Goal: Task Accomplishment & Management: Complete application form

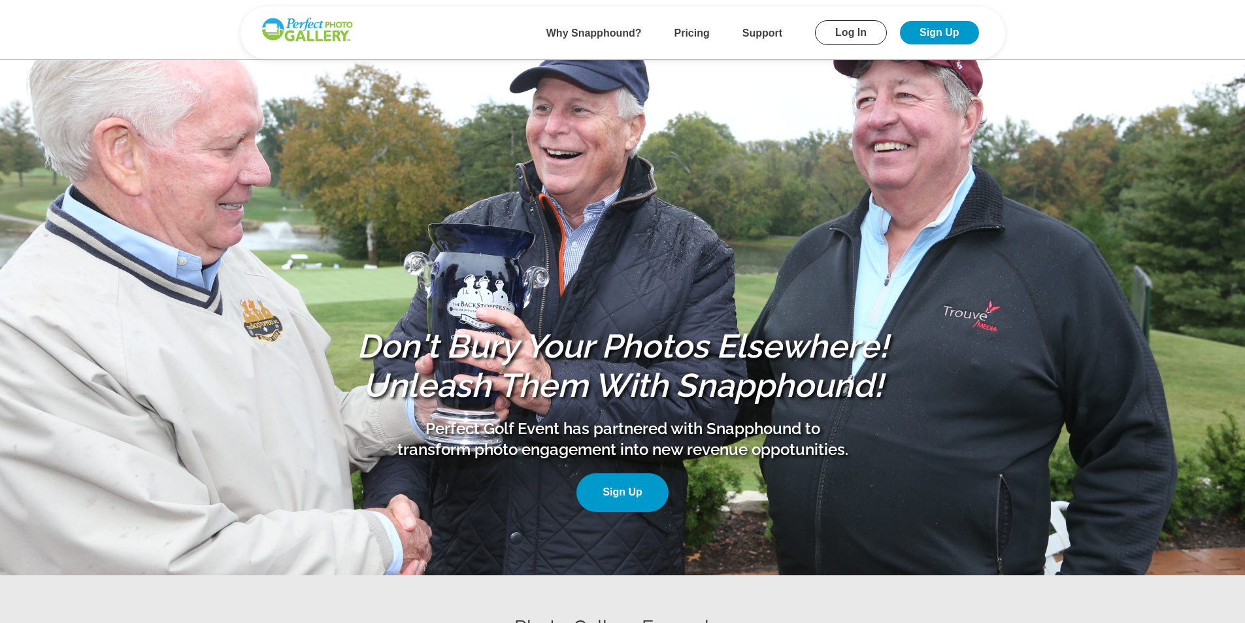
click at [626, 484] on link "Sign Up" at bounding box center [623, 492] width 92 height 39
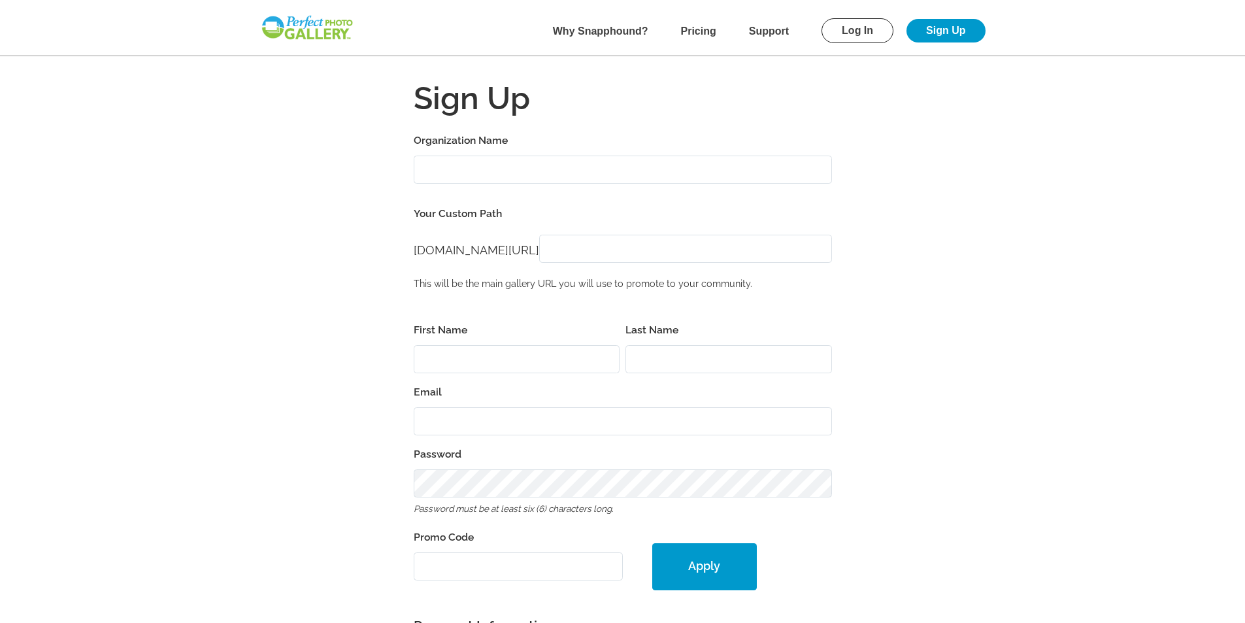
click at [856, 33] on link "Log In" at bounding box center [858, 30] width 72 height 25
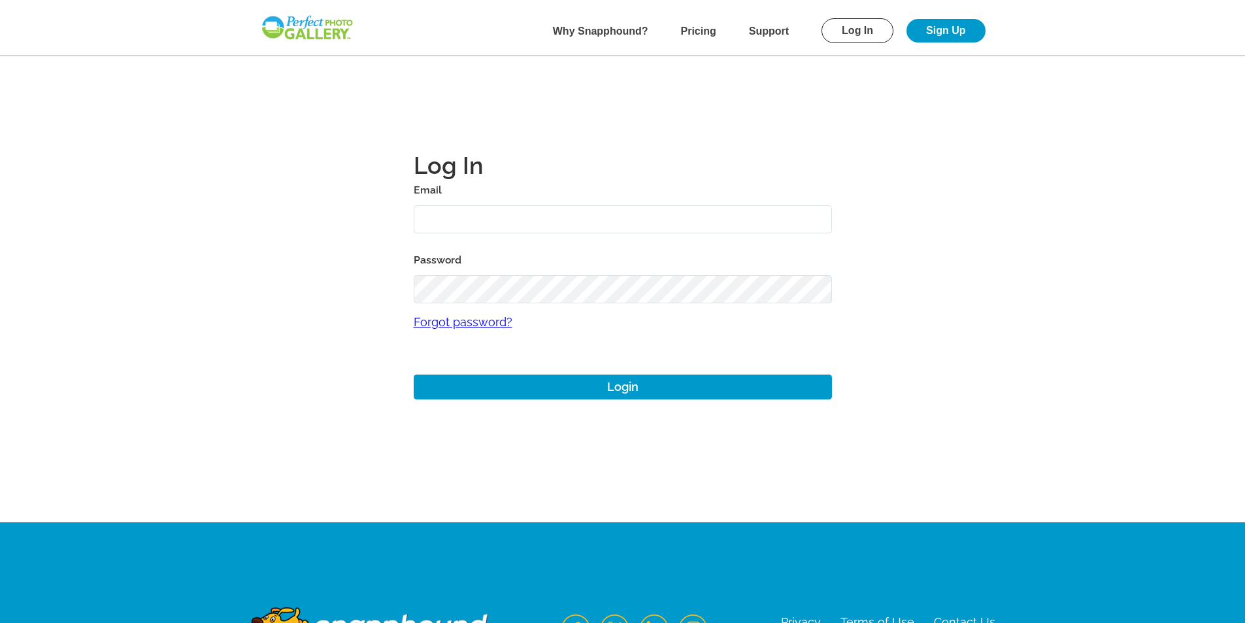
click at [532, 219] on input "text" at bounding box center [623, 219] width 418 height 28
click at [489, 225] on input "text" at bounding box center [623, 219] width 418 height 28
paste input "[EMAIL_ADDRESS][DOMAIN_NAME]"
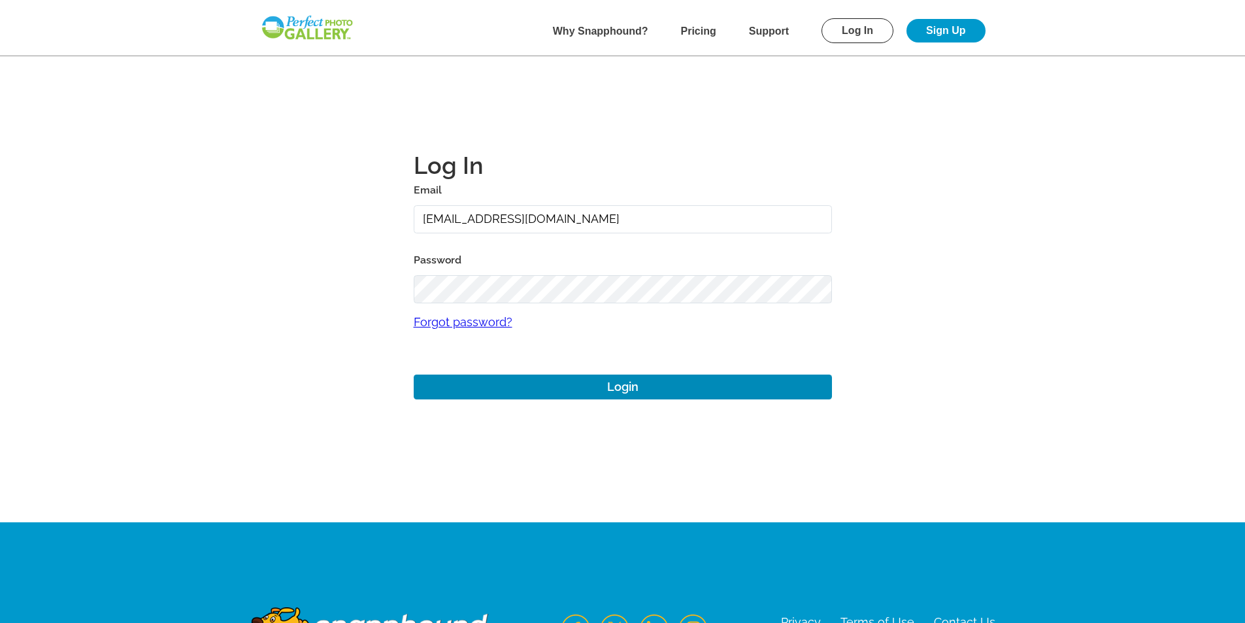
type input "[EMAIL_ADDRESS][DOMAIN_NAME]"
click at [590, 388] on button "Login" at bounding box center [623, 387] width 418 height 25
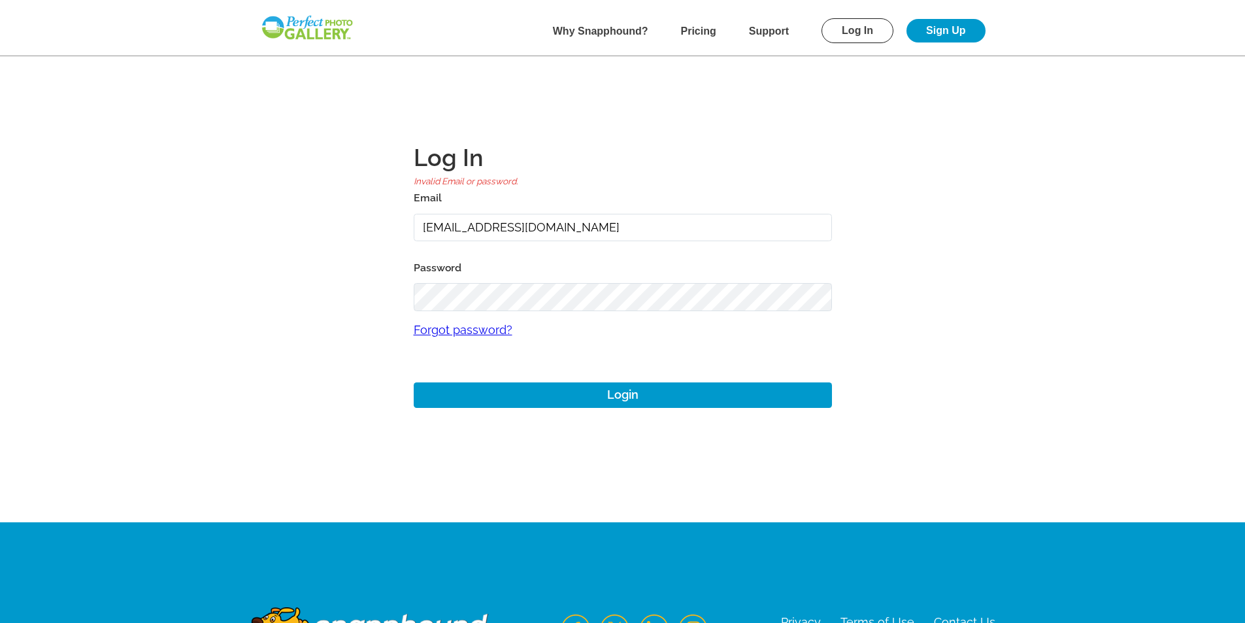
click at [975, 38] on link "Sign Up" at bounding box center [946, 31] width 78 height 24
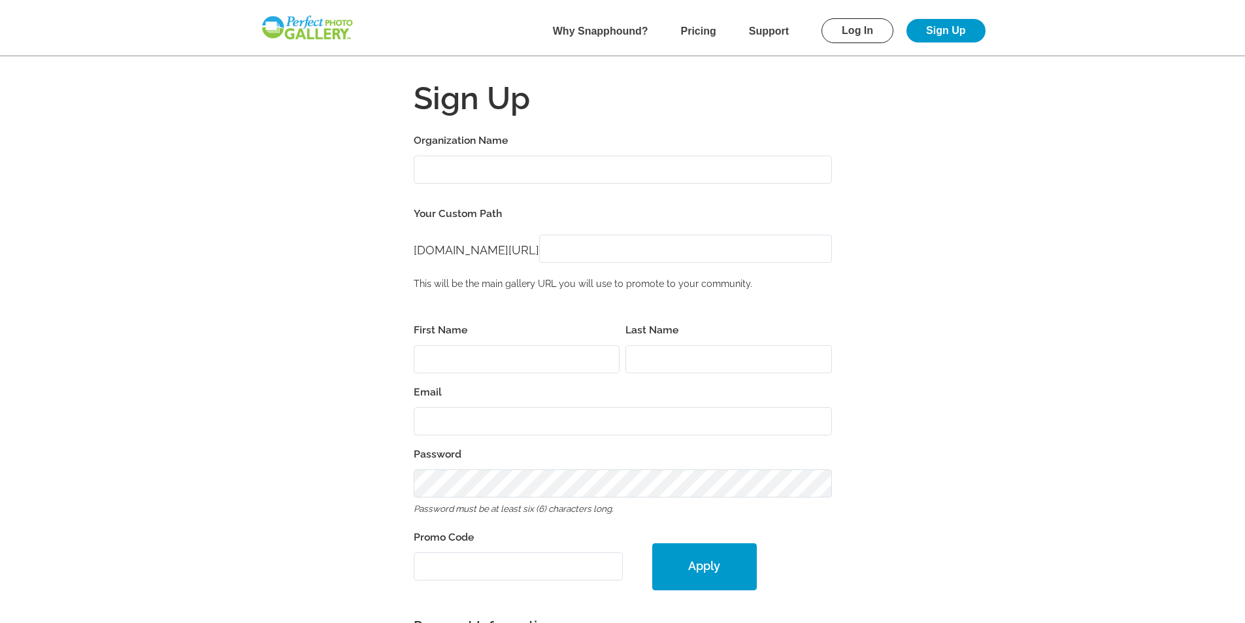
click at [565, 163] on input "Organization Name" at bounding box center [623, 170] width 418 height 28
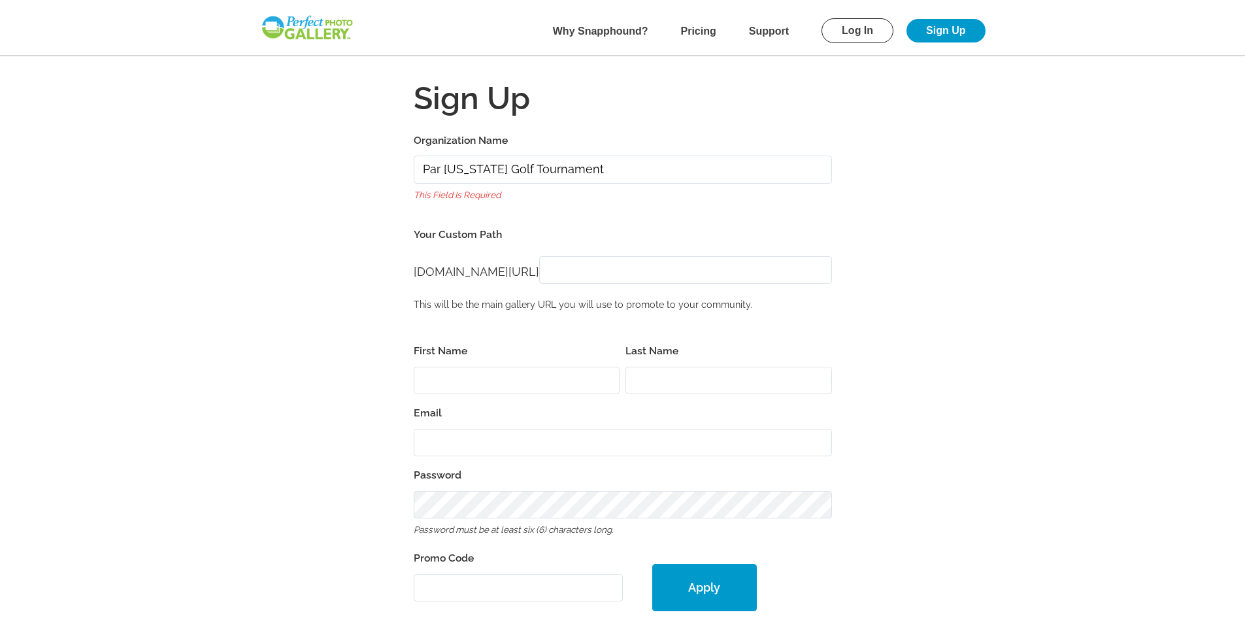
type input "Par [US_STATE] Golf Tournament"
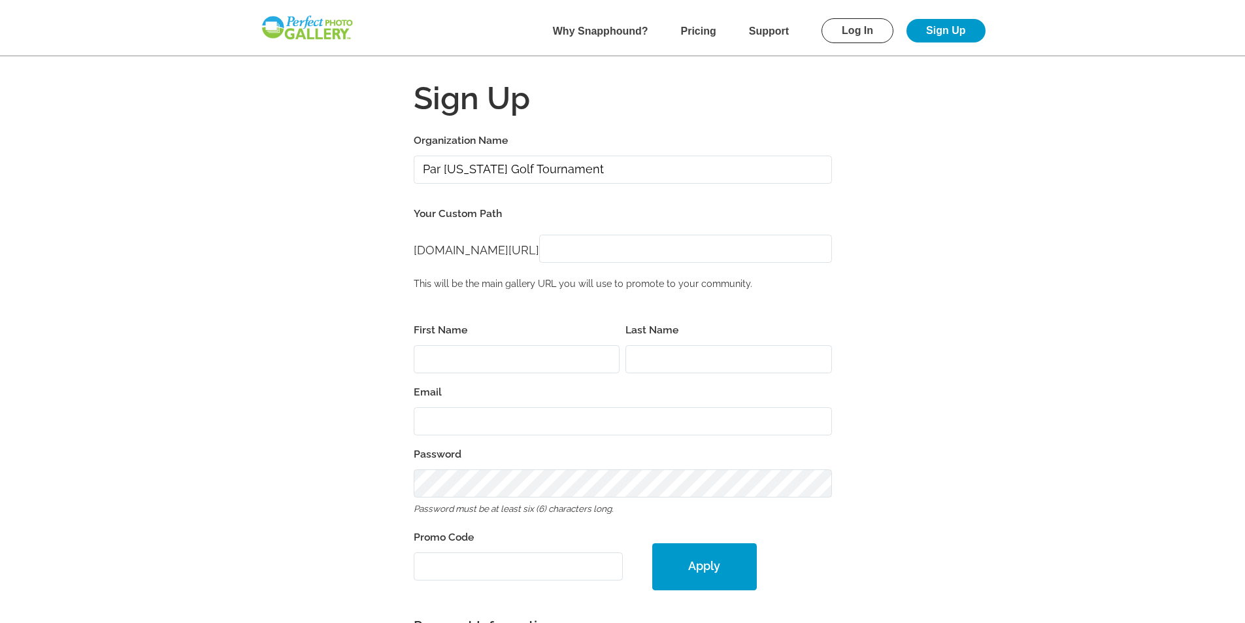
click at [662, 250] on input "[DOMAIN_NAME][URL]" at bounding box center [685, 249] width 293 height 28
type input "ParHawaiiGolfTournament"
click at [507, 360] on input "First Name" at bounding box center [517, 359] width 207 height 28
type input "[PERSON_NAME]"
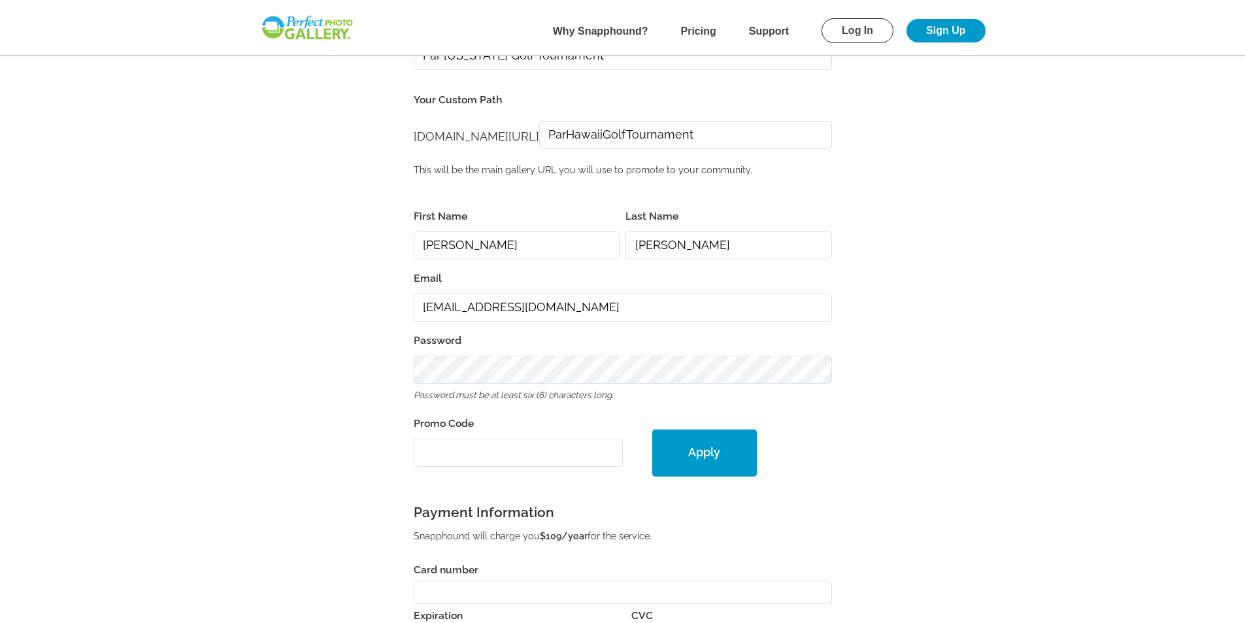
scroll to position [131, 0]
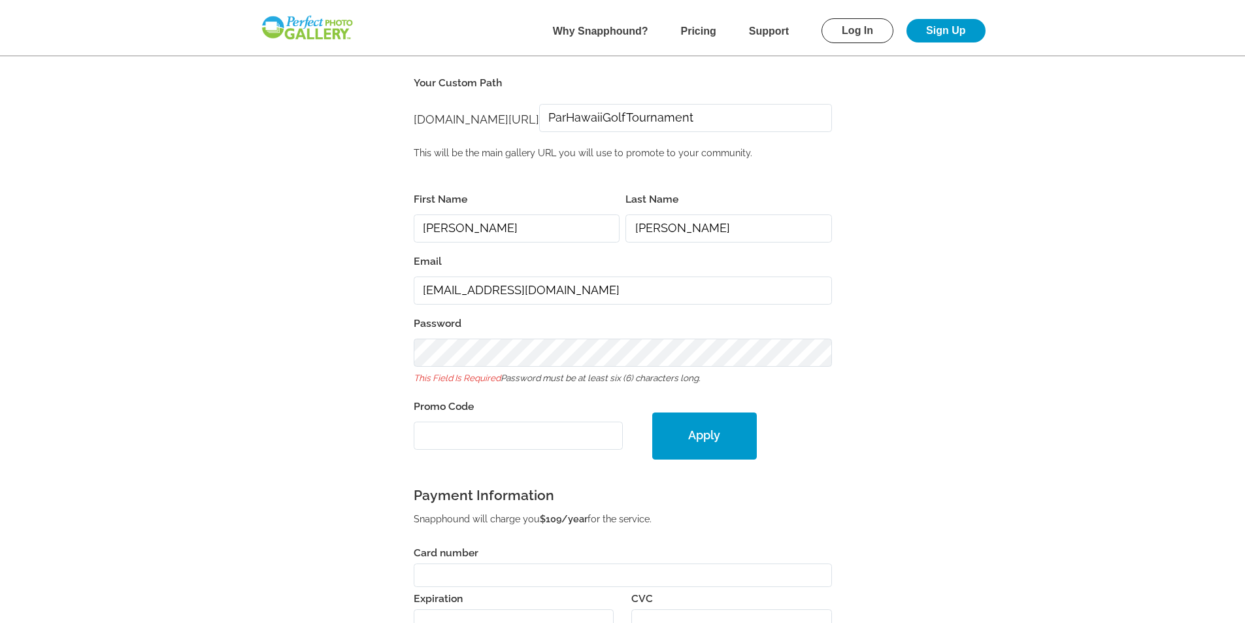
click at [604, 285] on input "[EMAIL_ADDRESS][DOMAIN_NAME]" at bounding box center [623, 290] width 418 height 28
click at [461, 290] on input "[EMAIL_ADDRESS][DOMAIN_NAME]" at bounding box center [623, 290] width 418 height 28
drag, startPoint x: 461, startPoint y: 287, endPoint x: 395, endPoint y: 292, distance: 65.5
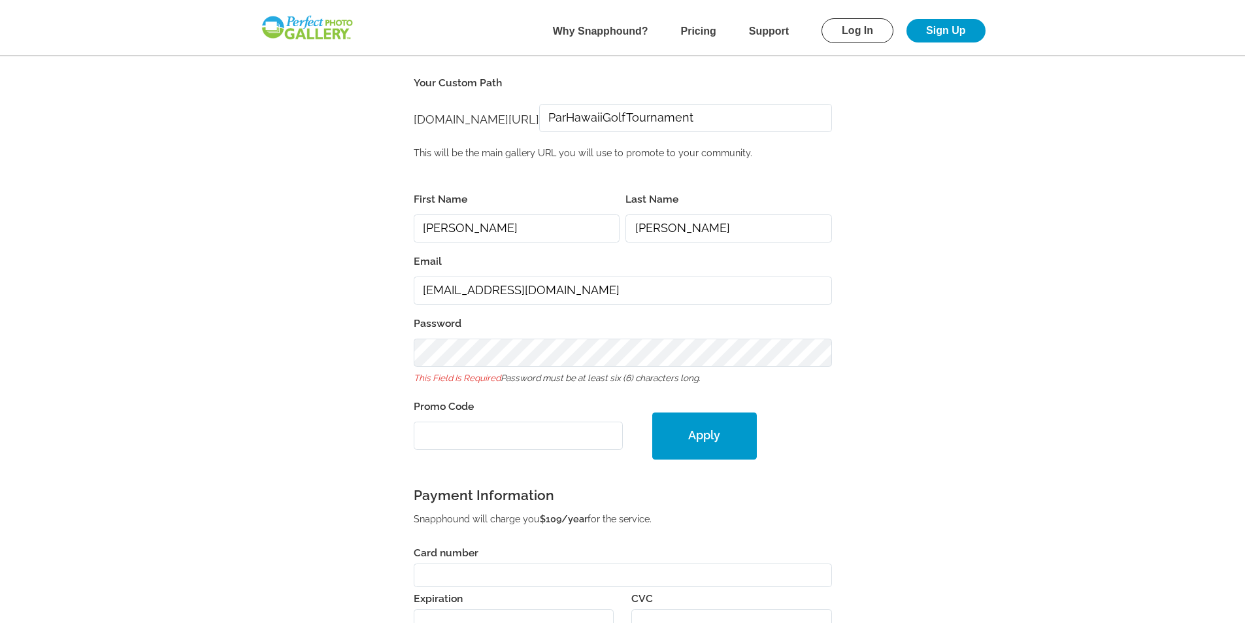
click at [399, 292] on form "Organization Name Par [US_STATE] Golf Tournament Your Custom Path [DOMAIN_NAME]…" at bounding box center [623, 406] width 837 height 811
drag, startPoint x: 611, startPoint y: 294, endPoint x: 310, endPoint y: 292, distance: 301.4
click at [310, 292] on form "Organization Name Par [US_STATE] Golf Tournament Your Custom Path [DOMAIN_NAME]…" at bounding box center [623, 406] width 837 height 811
click at [474, 287] on input "[EMAIL_ADDRESS][DOMAIN_NAME]" at bounding box center [623, 290] width 418 height 28
drag, startPoint x: 469, startPoint y: 288, endPoint x: 395, endPoint y: 289, distance: 73.9
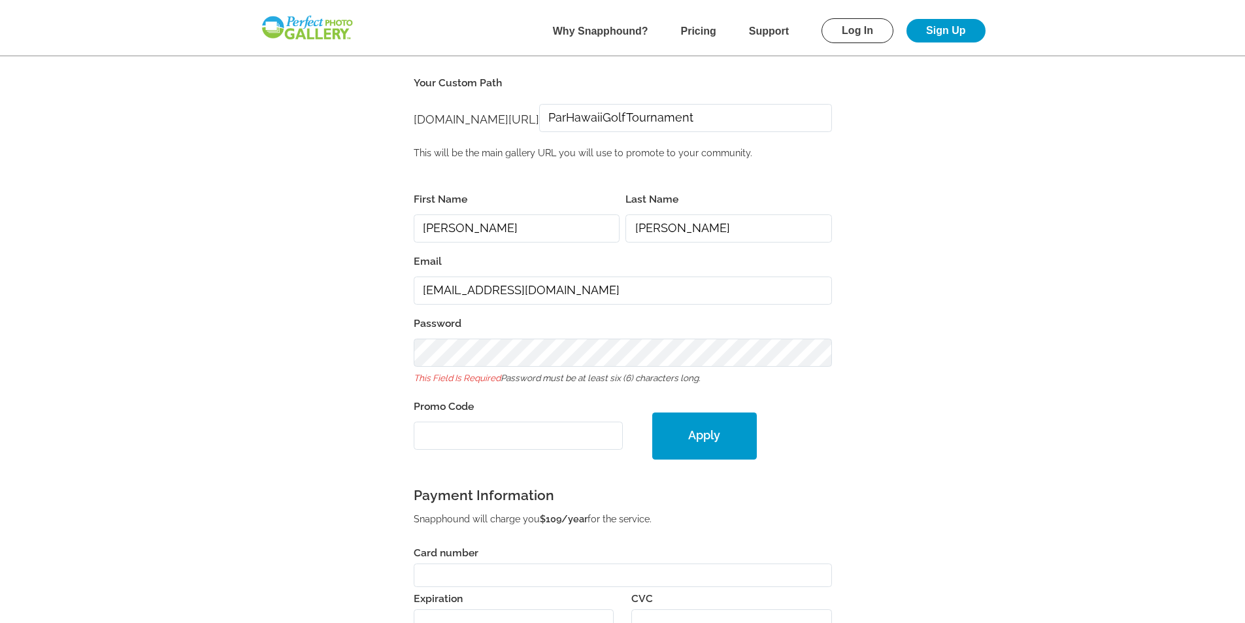
click at [395, 289] on form "Organization Name Par [US_STATE] Golf Tournament Your Custom Path [DOMAIN_NAME]…" at bounding box center [623, 406] width 837 height 811
type input "[EMAIL_ADDRESS][DOMAIN_NAME]"
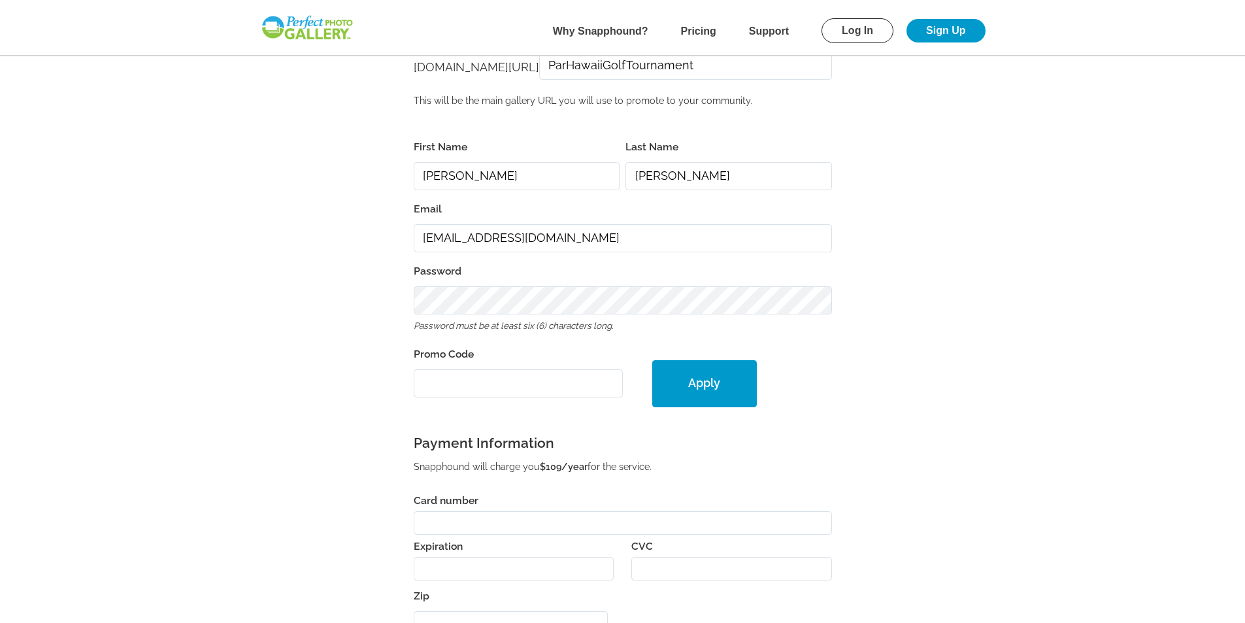
scroll to position [196, 0]
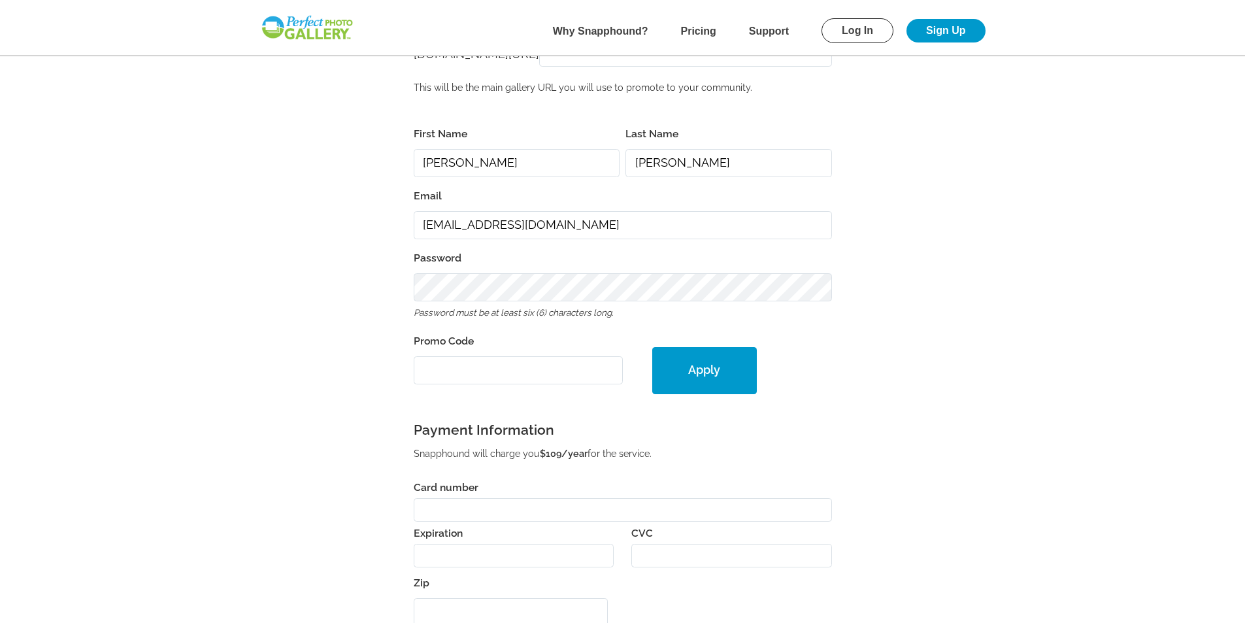
click at [697, 31] on b "Pricing" at bounding box center [698, 30] width 35 height 11
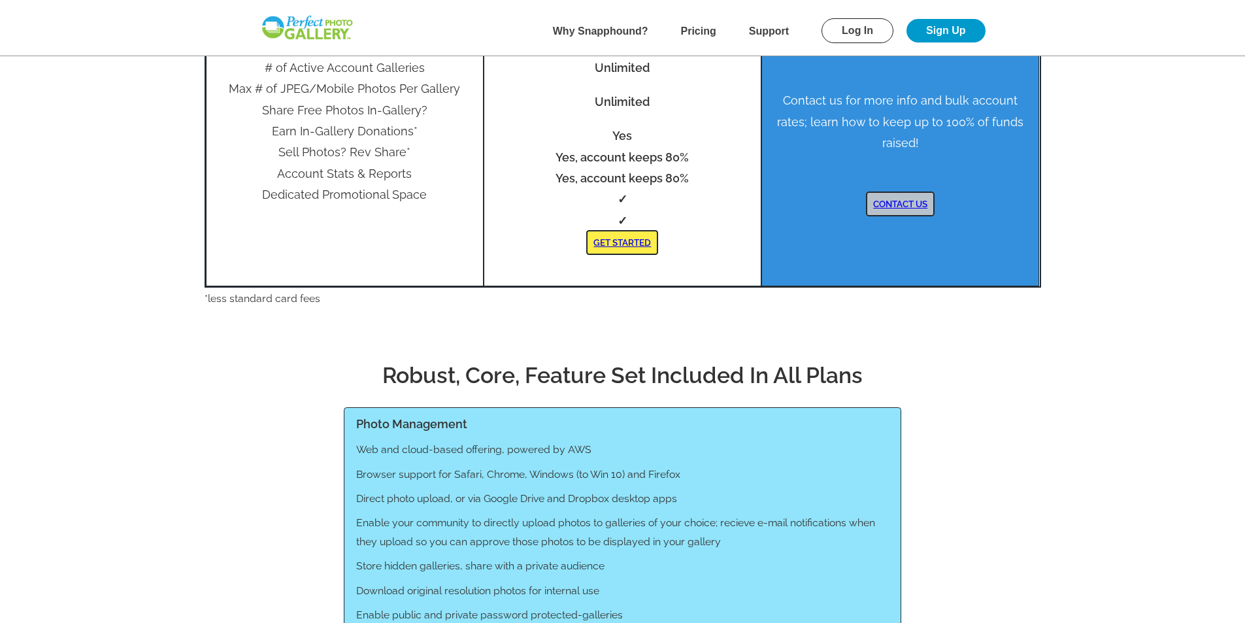
scroll to position [392, 0]
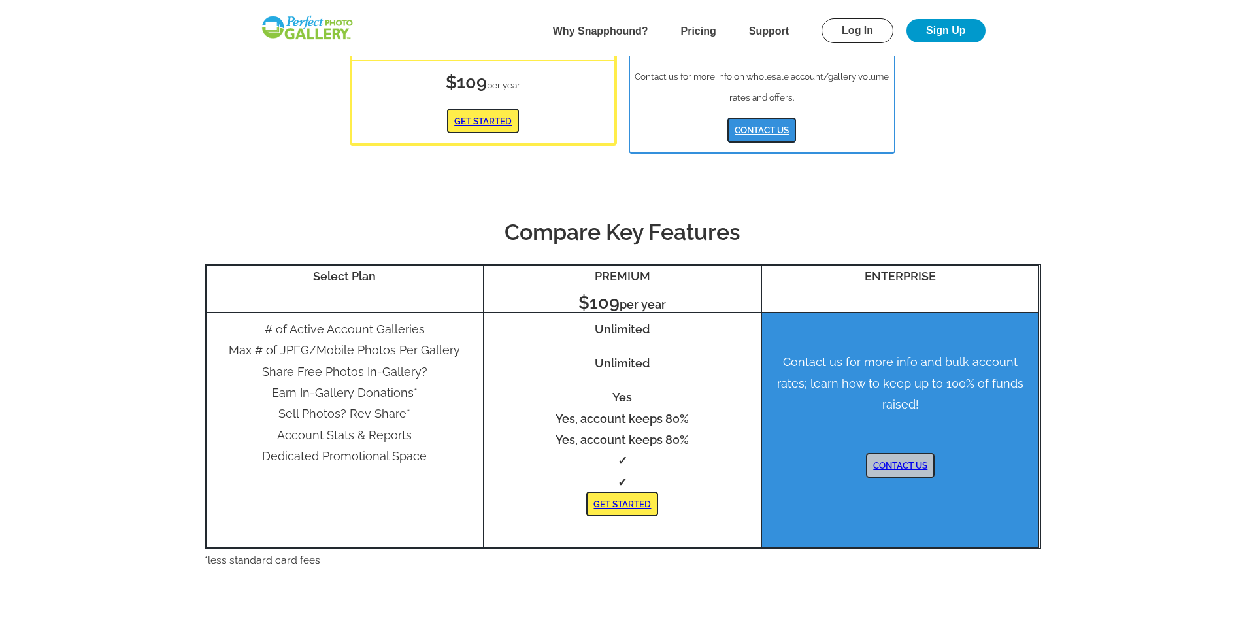
click at [492, 125] on link "GET STARTED" at bounding box center [483, 121] width 72 height 25
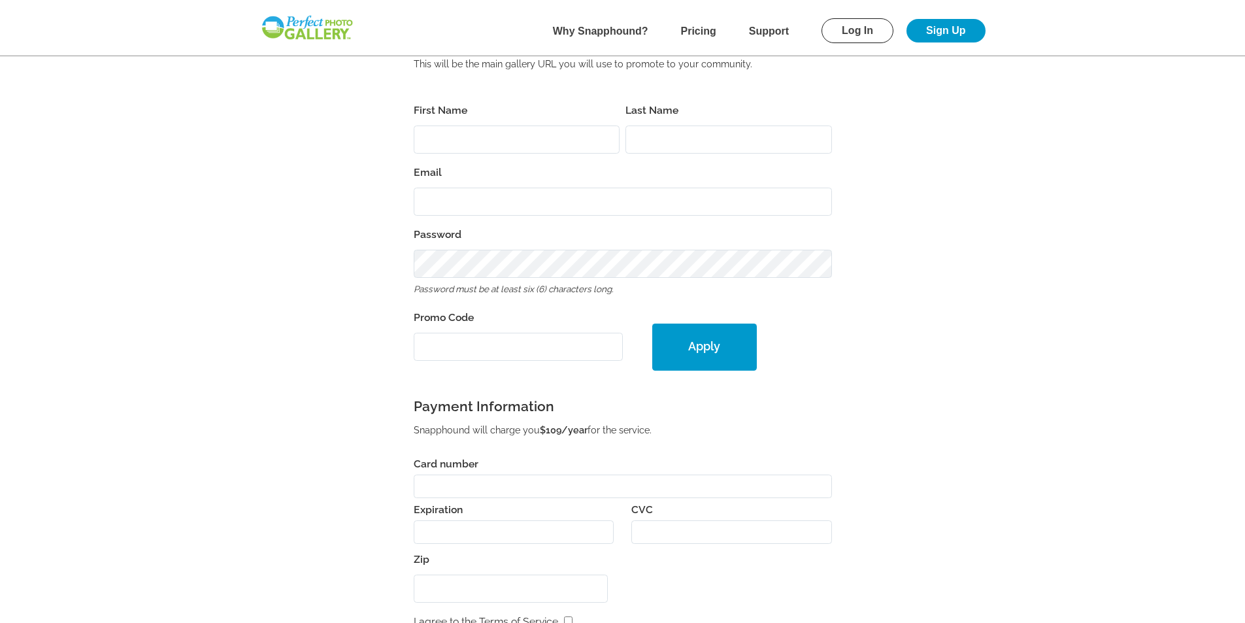
scroll to position [261, 0]
